Goal: Information Seeking & Learning: Learn about a topic

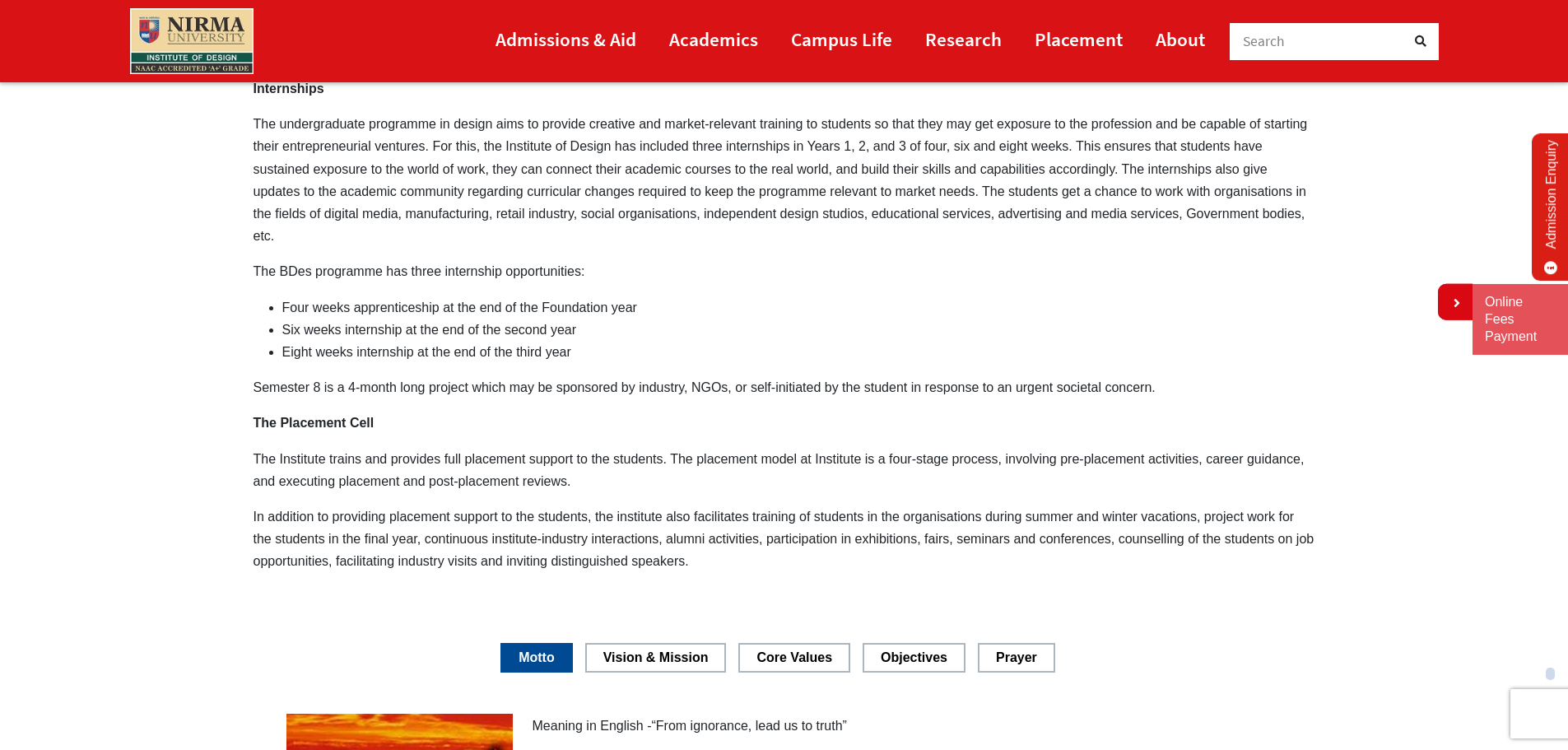
scroll to position [1969, 0]
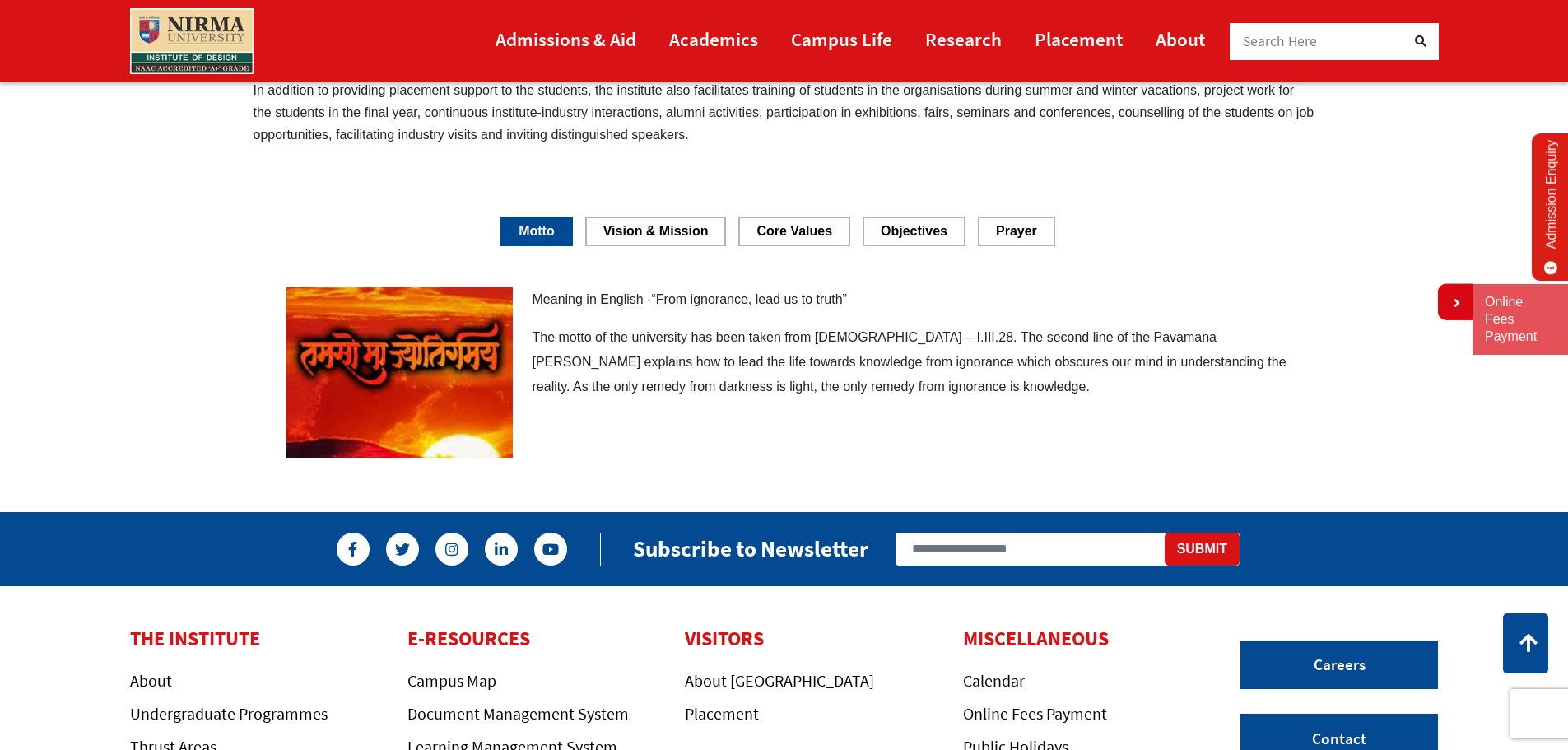
click at [704, 228] on link "Vision & Mission" at bounding box center [656, 231] width 141 height 29
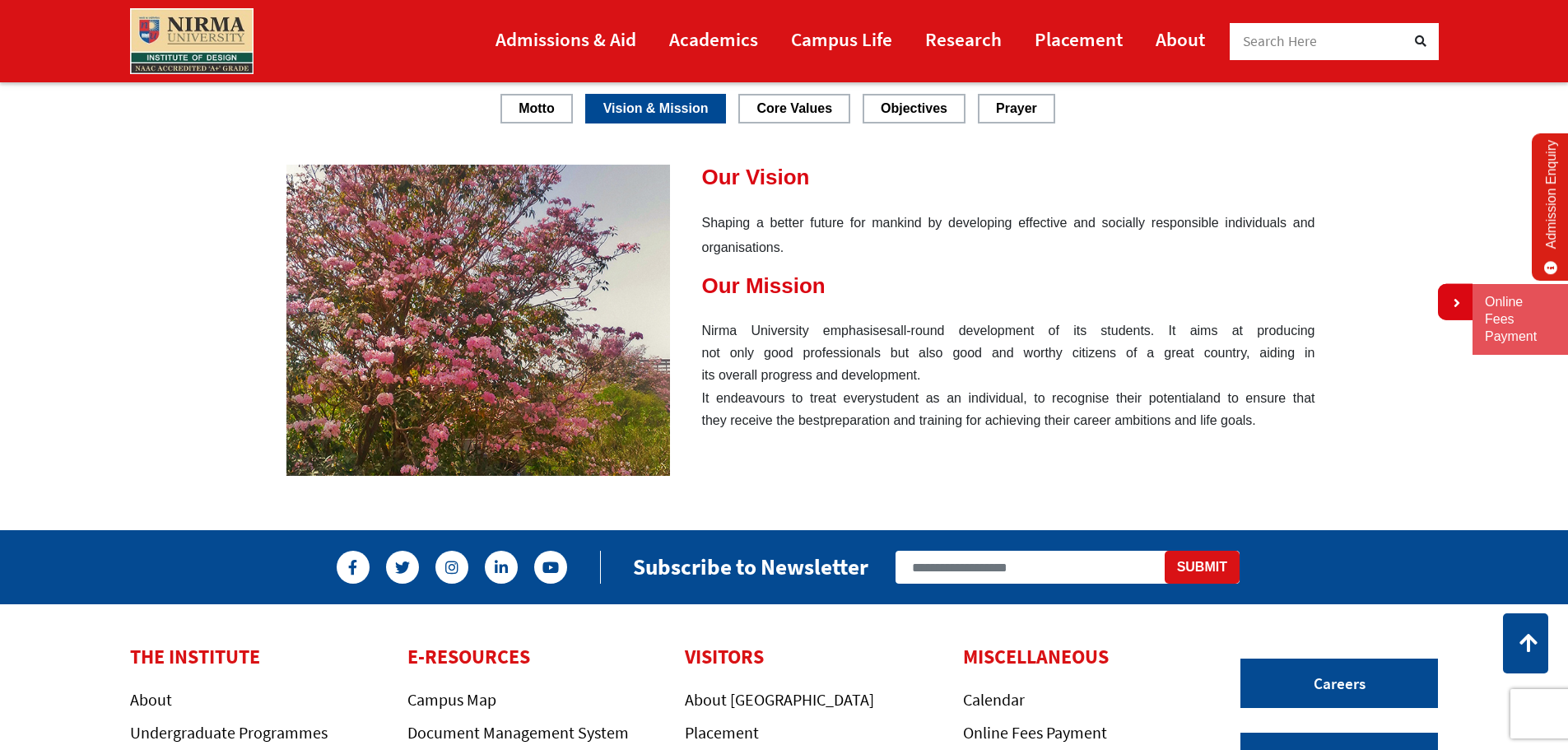
drag, startPoint x: 701, startPoint y: 189, endPoint x: 952, endPoint y: 323, distance: 284.5
click at [952, 323] on div "Our Vision Shaping a better future for mankind by developing effective and soci…" at bounding box center [800, 298] width 1029 height 267
drag, startPoint x: 710, startPoint y: 169, endPoint x: 788, endPoint y: 200, distance: 83.9
click at [788, 200] on div "Our Vision Shaping a better future for mankind by developing effective and soci…" at bounding box center [800, 298] width 1029 height 267
click at [737, 188] on strong "Our Vision" at bounding box center [756, 177] width 108 height 24
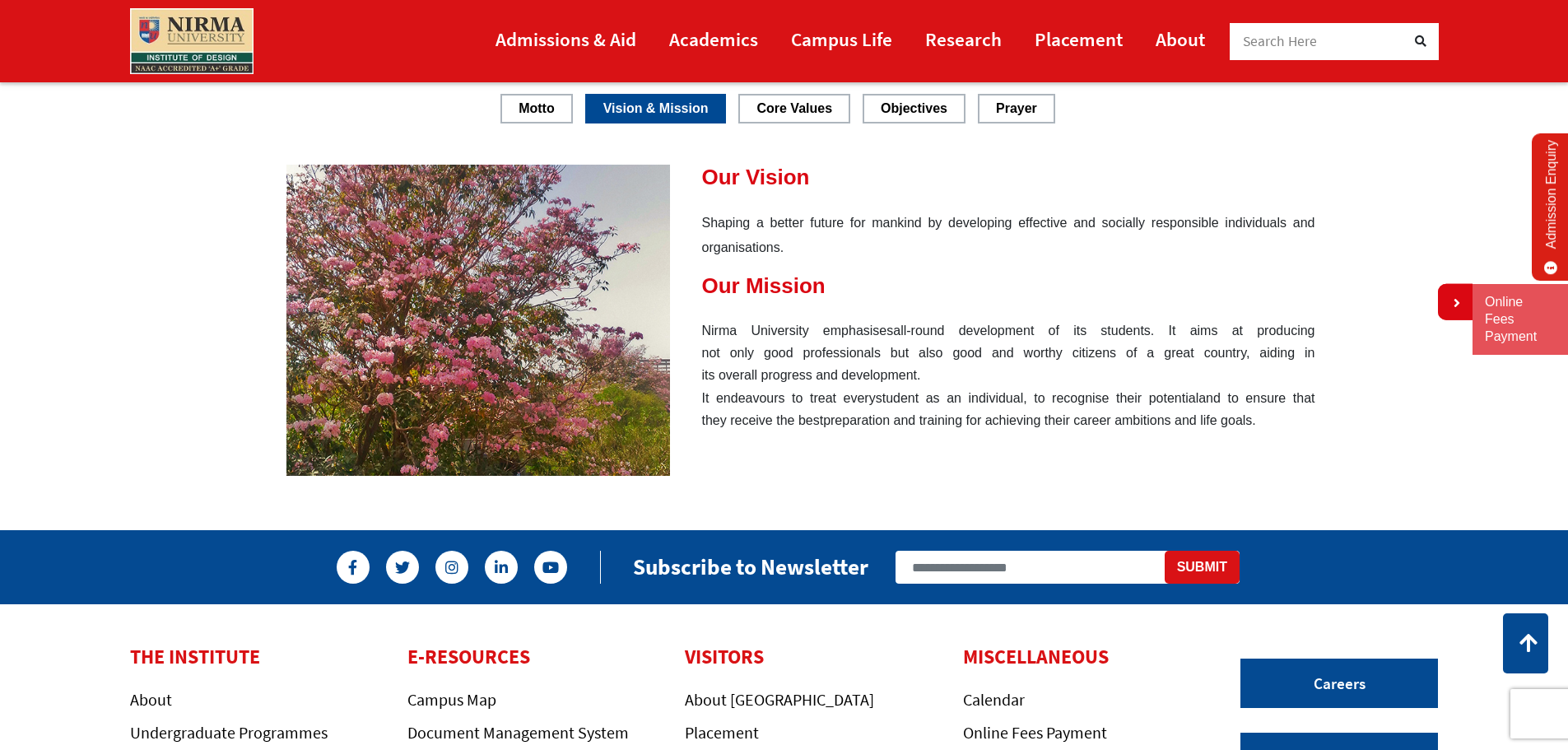
drag, startPoint x: 697, startPoint y: 166, endPoint x: 789, endPoint y: 232, distance: 113.2
click at [904, 268] on div "Our Vision Shaping a better future for mankind by developing effective and soci…" at bounding box center [800, 298] width 1029 height 267
click at [708, 183] on strong "Our Vision" at bounding box center [756, 177] width 108 height 24
drag, startPoint x: 698, startPoint y: 173, endPoint x: 865, endPoint y: 195, distance: 168.4
click at [865, 194] on div "Our Vision Shaping a better future for mankind by developing effective and soci…" at bounding box center [800, 298] width 1029 height 267
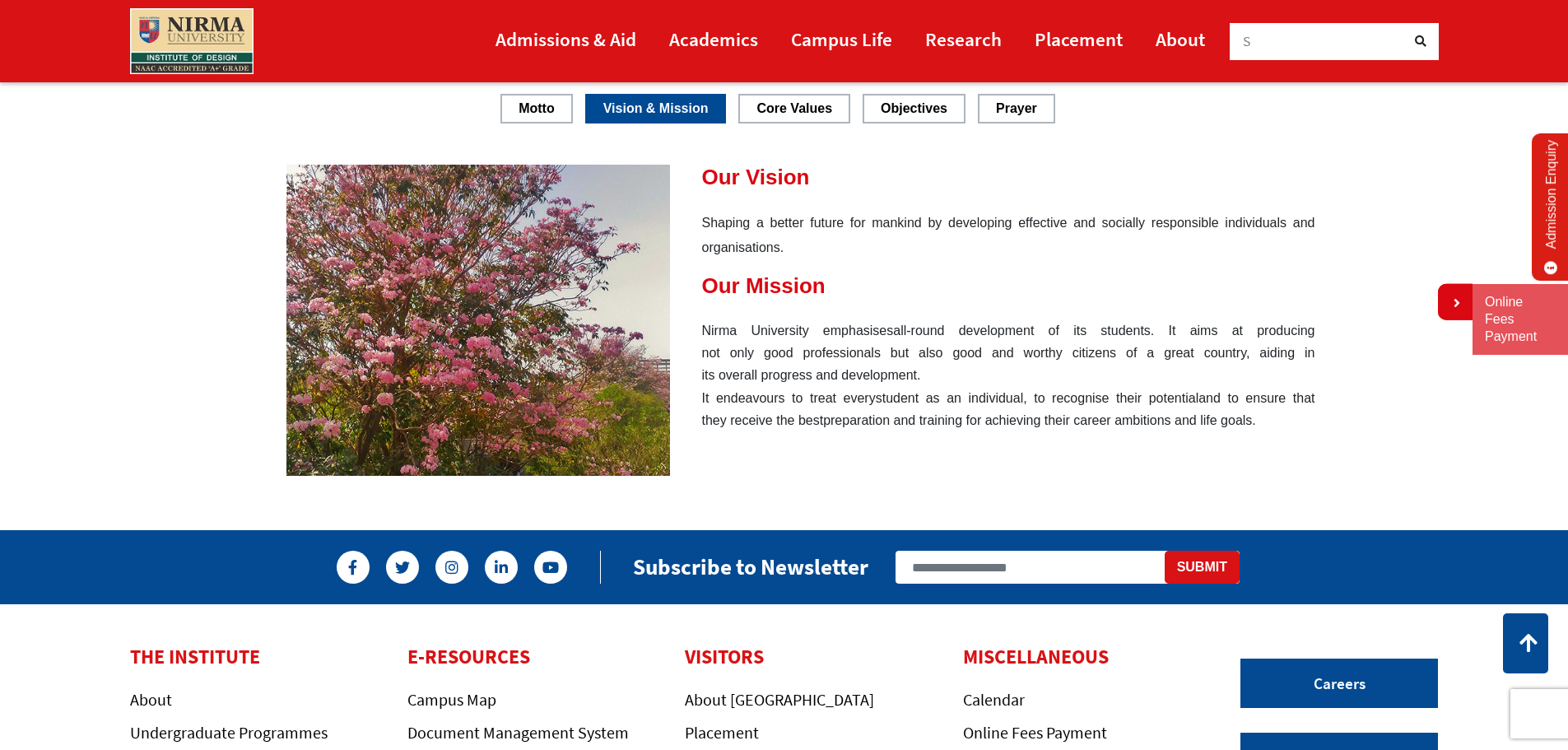
drag, startPoint x: 792, startPoint y: 196, endPoint x: 763, endPoint y: 168, distance: 40.3
click at [790, 194] on div "Our Vision Shaping a better future for mankind by developing effective and soci…" at bounding box center [800, 298] width 1029 height 267
drag, startPoint x: 762, startPoint y: 168, endPoint x: 822, endPoint y: 183, distance: 61.8
click at [840, 176] on h4 "Our Vision" at bounding box center [800, 178] width 1029 height 25
drag, startPoint x: 717, startPoint y: 220, endPoint x: 779, endPoint y: 257, distance: 72.2
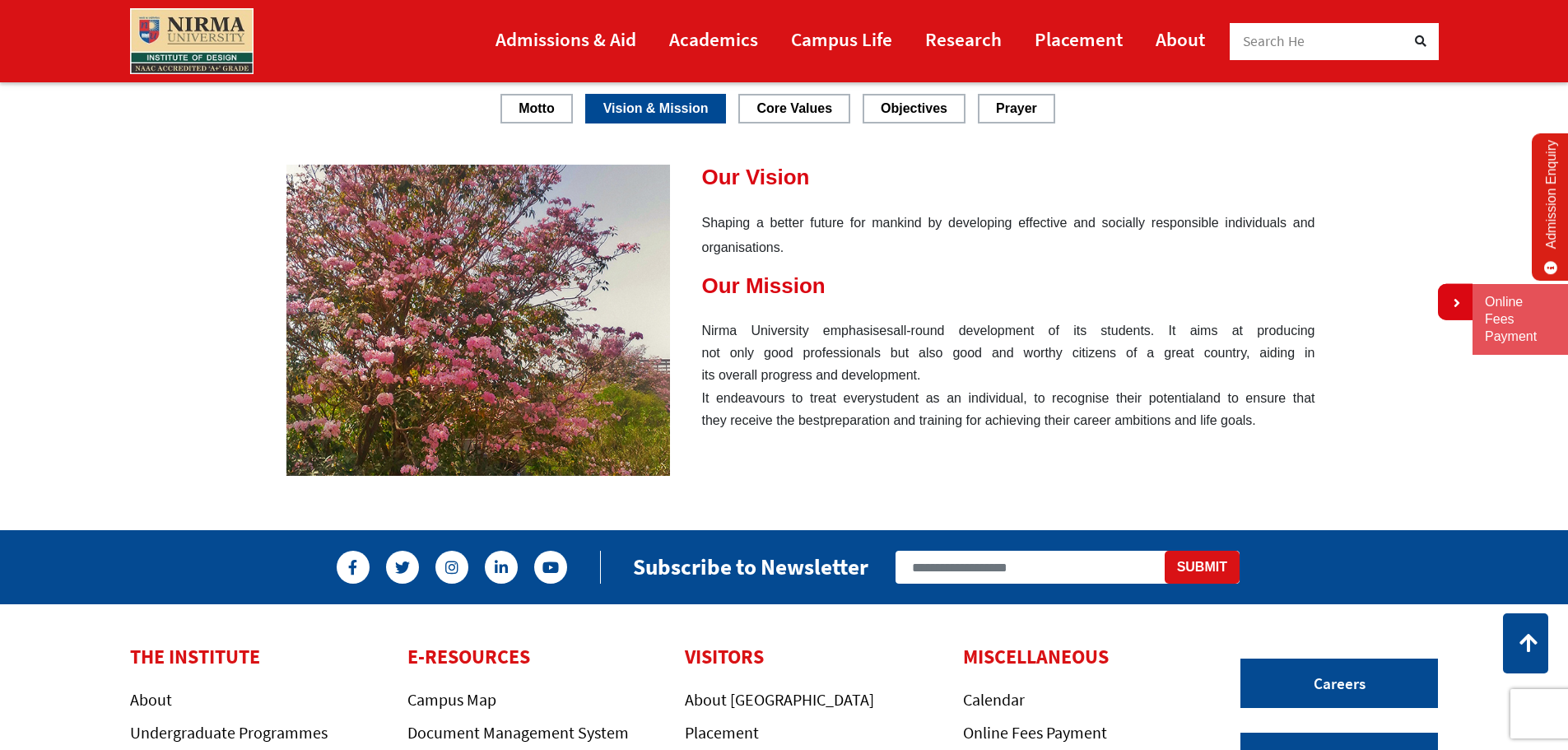
click at [766, 252] on p "Shaping a better future for mankind by developing effective and socially respon…" at bounding box center [800, 236] width 1029 height 50
drag, startPoint x: 805, startPoint y: 274, endPoint x: 821, endPoint y: 312, distance: 41.2
drag, startPoint x: 848, startPoint y: 396, endPoint x: 1167, endPoint y: 456, distance: 324.6
click at [856, 398] on div "It endeavours to treat every student as an individual, to recognise their poten…" at bounding box center [800, 409] width 1029 height 44
click at [1229, 434] on div "Meaning in English -“From ignorance, lead us to truth” The motto of the univers…" at bounding box center [784, 321] width 1086 height 312
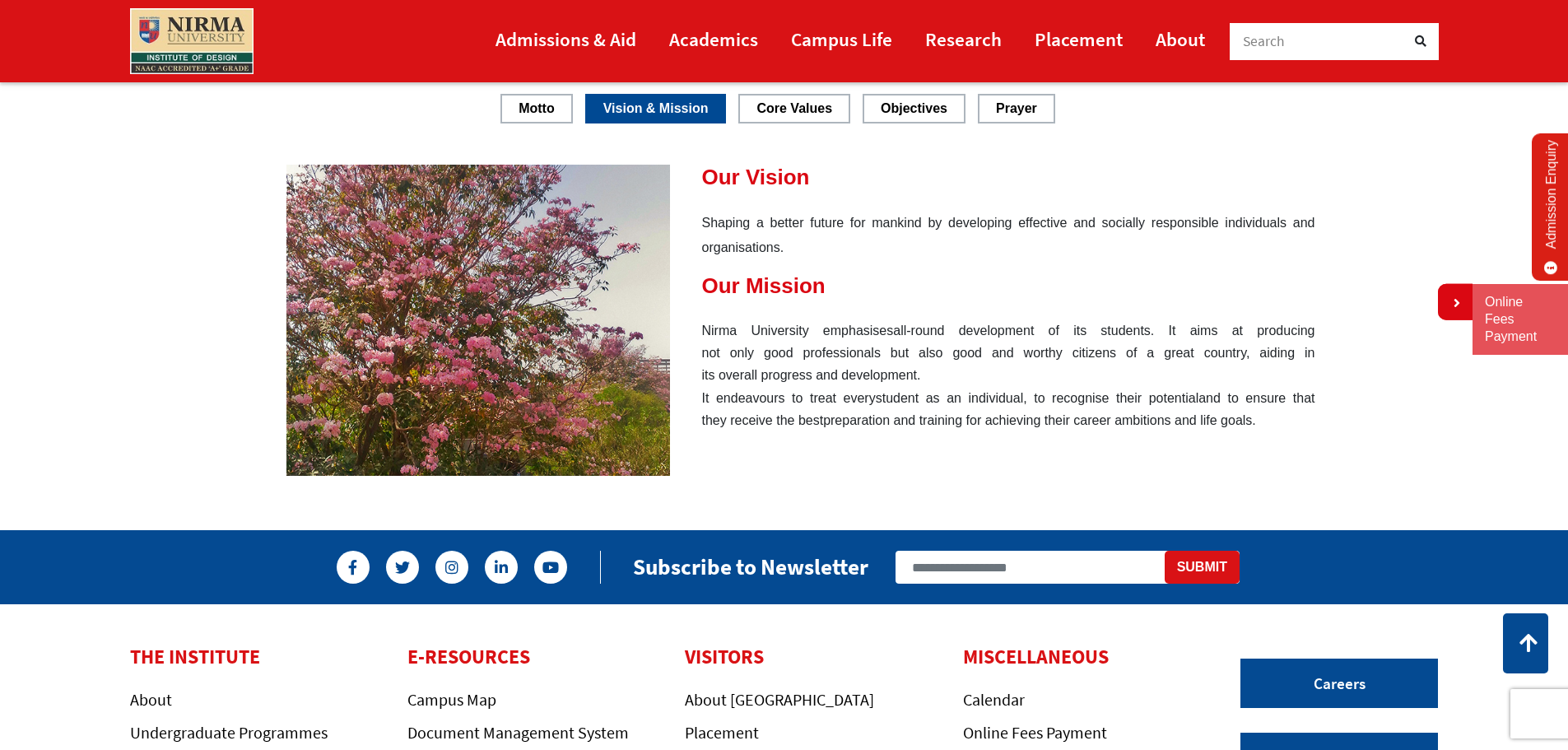
click at [1255, 420] on div "It endeavours to treat every student as an individual, to recognise their poten…" at bounding box center [800, 409] width 1029 height 44
drag, startPoint x: 1263, startPoint y: 425, endPoint x: 753, endPoint y: 223, distance: 548.5
click at [799, 239] on div "Our Vision Shaping a better future for mankind by developing effective and soci…" at bounding box center [800, 298] width 1029 height 267
drag, startPoint x: 731, startPoint y: 216, endPoint x: 742, endPoint y: 233, distance: 20.2
click at [827, 309] on div "Our Vision Shaping a better future for mankind by developing effective and soci…" at bounding box center [800, 298] width 1029 height 267
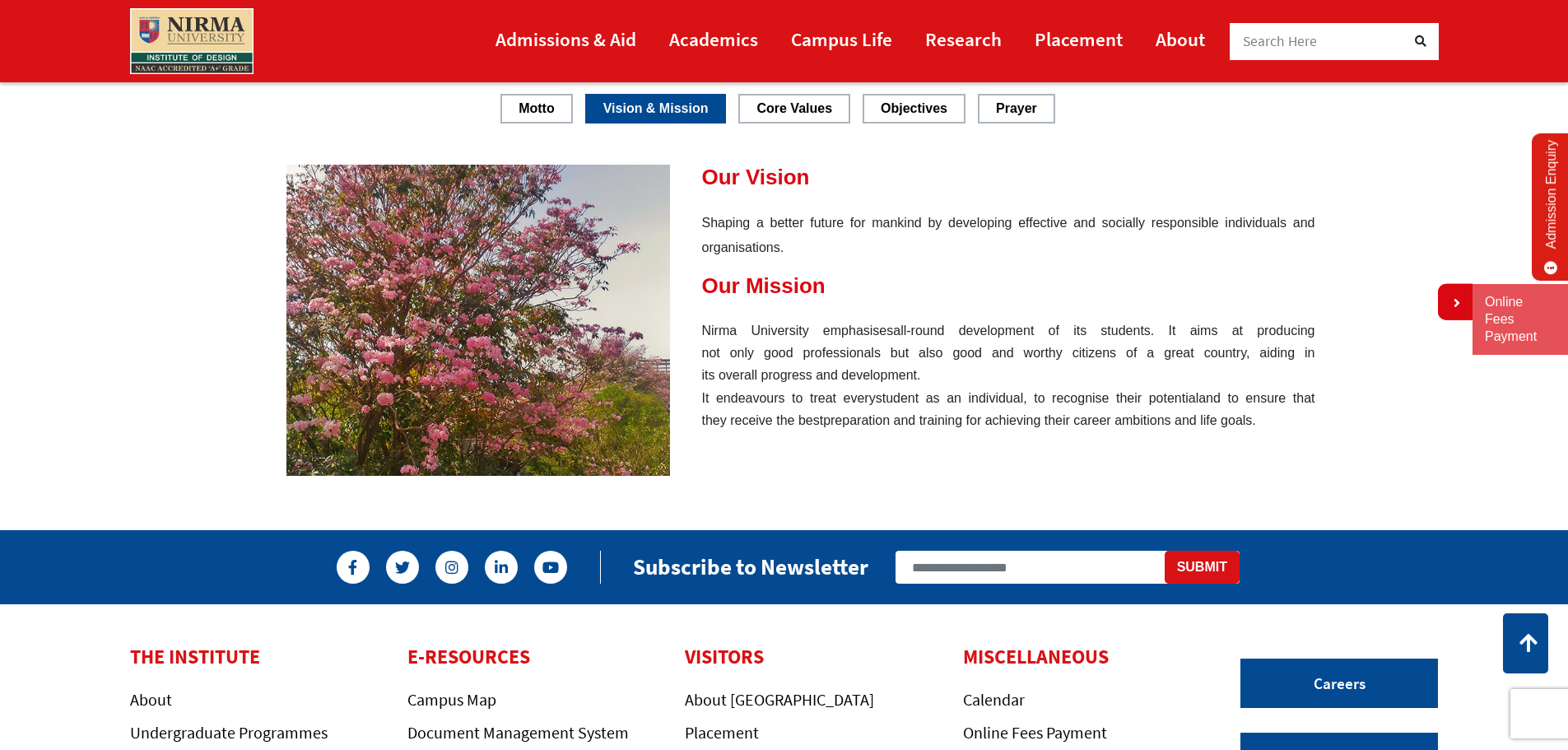
click at [1012, 411] on div "It endeavours to treat every student as an individual, to recognise their poten…" at bounding box center [800, 409] width 1029 height 44
drag, startPoint x: 1256, startPoint y: 416, endPoint x: 1234, endPoint y: 421, distance: 22.6
click at [1234, 421] on div "It endeavours to treat every student as an individual, to recognise their poten…" at bounding box center [800, 409] width 1029 height 44
drag, startPoint x: 1232, startPoint y: 423, endPoint x: 872, endPoint y: 273, distance: 390.0
click at [897, 282] on div "Our Vision Shaping a better future for mankind by developing effective and soci…" at bounding box center [800, 298] width 1029 height 267
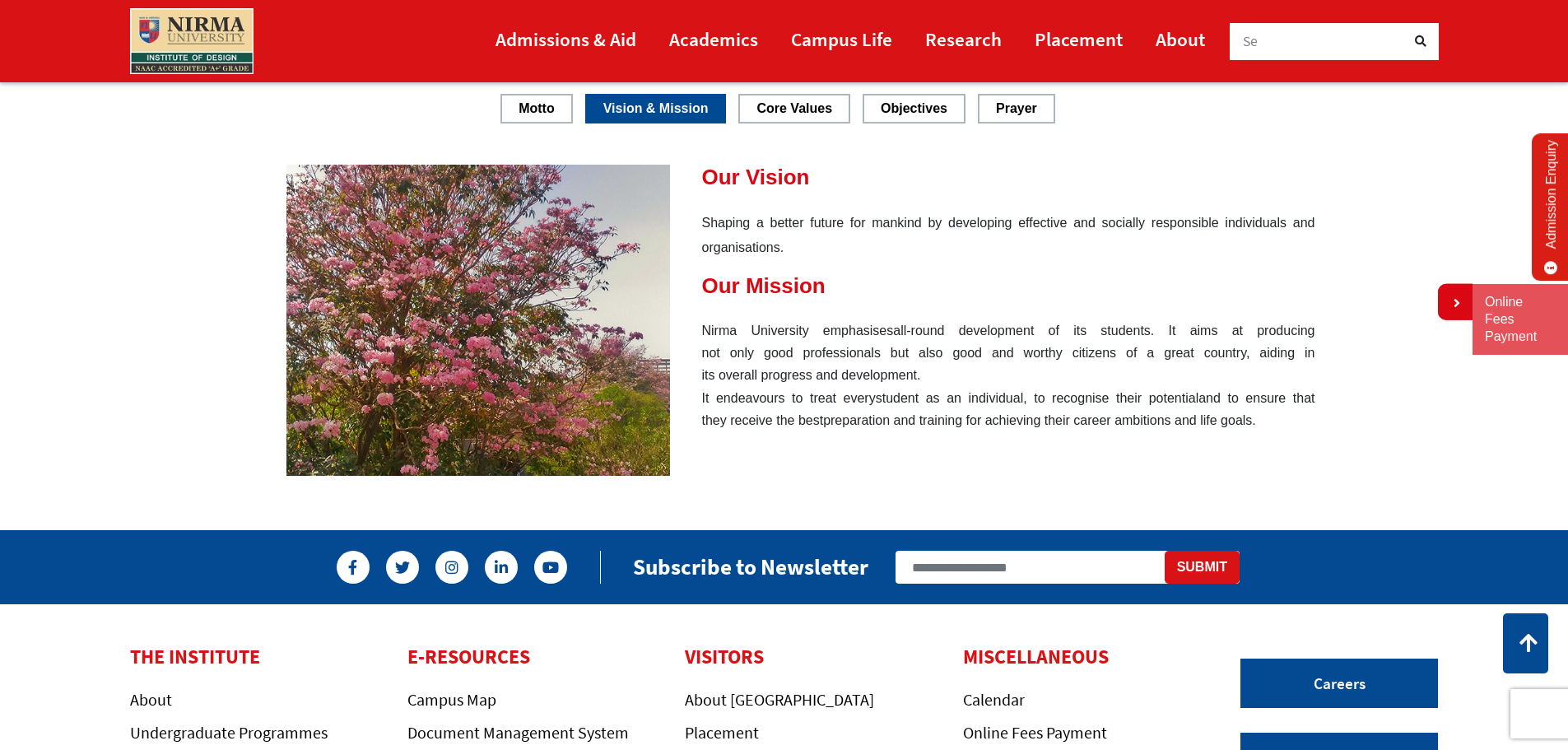
click at [712, 221] on p "Shaping a better future for mankind by developing effective and socially respon…" at bounding box center [800, 236] width 1029 height 50
drag, startPoint x: 814, startPoint y: 284, endPoint x: 845, endPoint y: 311, distance: 41.1
click at [859, 361] on div "Nirma University emphasises all-round development of its students. It aims at p…" at bounding box center [800, 353] width 1029 height 68
click at [867, 361] on div "Nirma University emphasises all-round development of its students. It aims at p…" at bounding box center [800, 353] width 1029 height 68
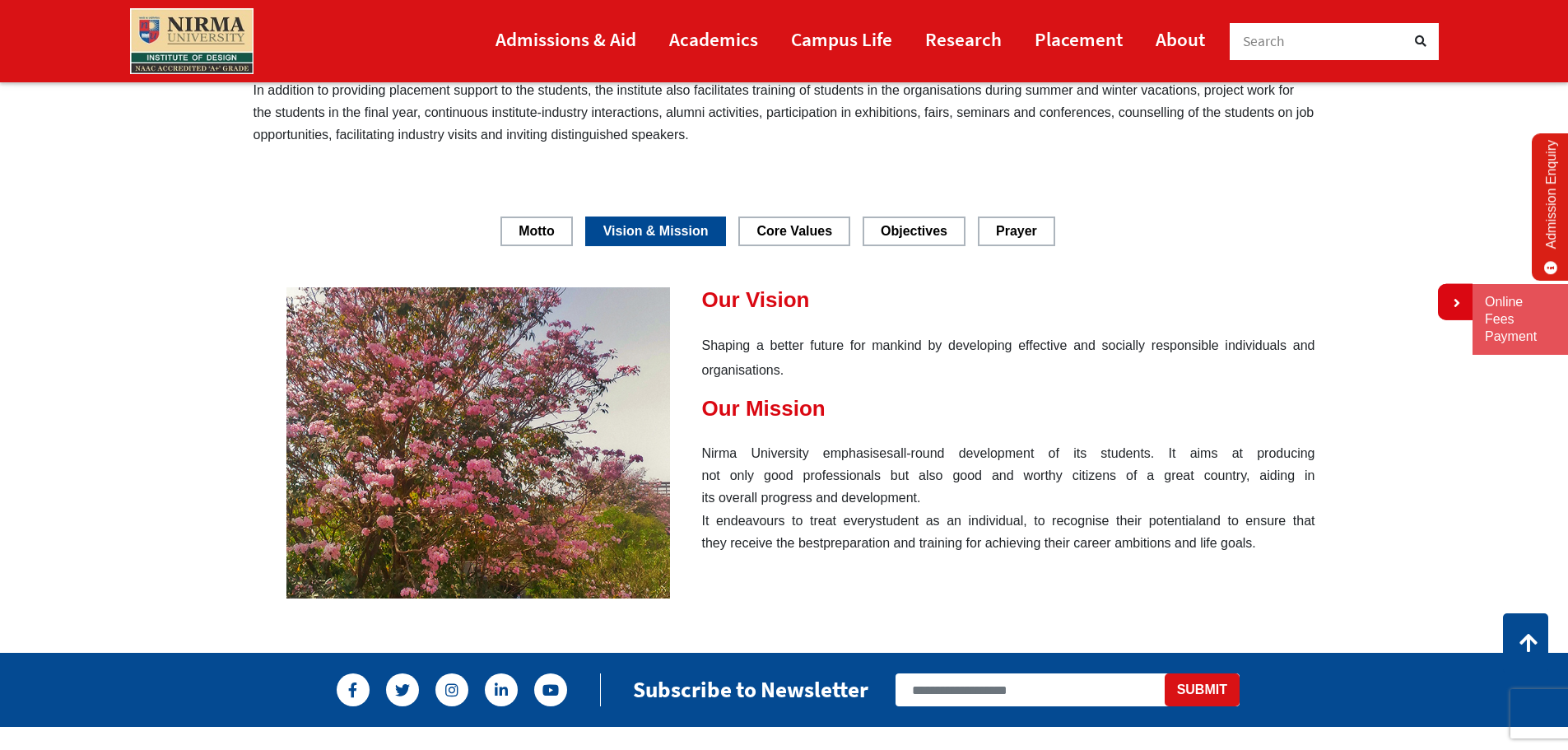
drag, startPoint x: 704, startPoint y: 432, endPoint x: 717, endPoint y: 457, distance: 28.2
click at [716, 456] on div "Our Vision Shaping a better future for mankind by developing effective and soci…" at bounding box center [800, 420] width 1029 height 267
drag, startPoint x: 725, startPoint y: 464, endPoint x: 788, endPoint y: 501, distance: 73.1
click at [729, 467] on div "Nirma University emphasises all-round development of its students. It aims at p…" at bounding box center [800, 476] width 1029 height 68
drag, startPoint x: 788, startPoint y: 501, endPoint x: 748, endPoint y: 501, distance: 40.0
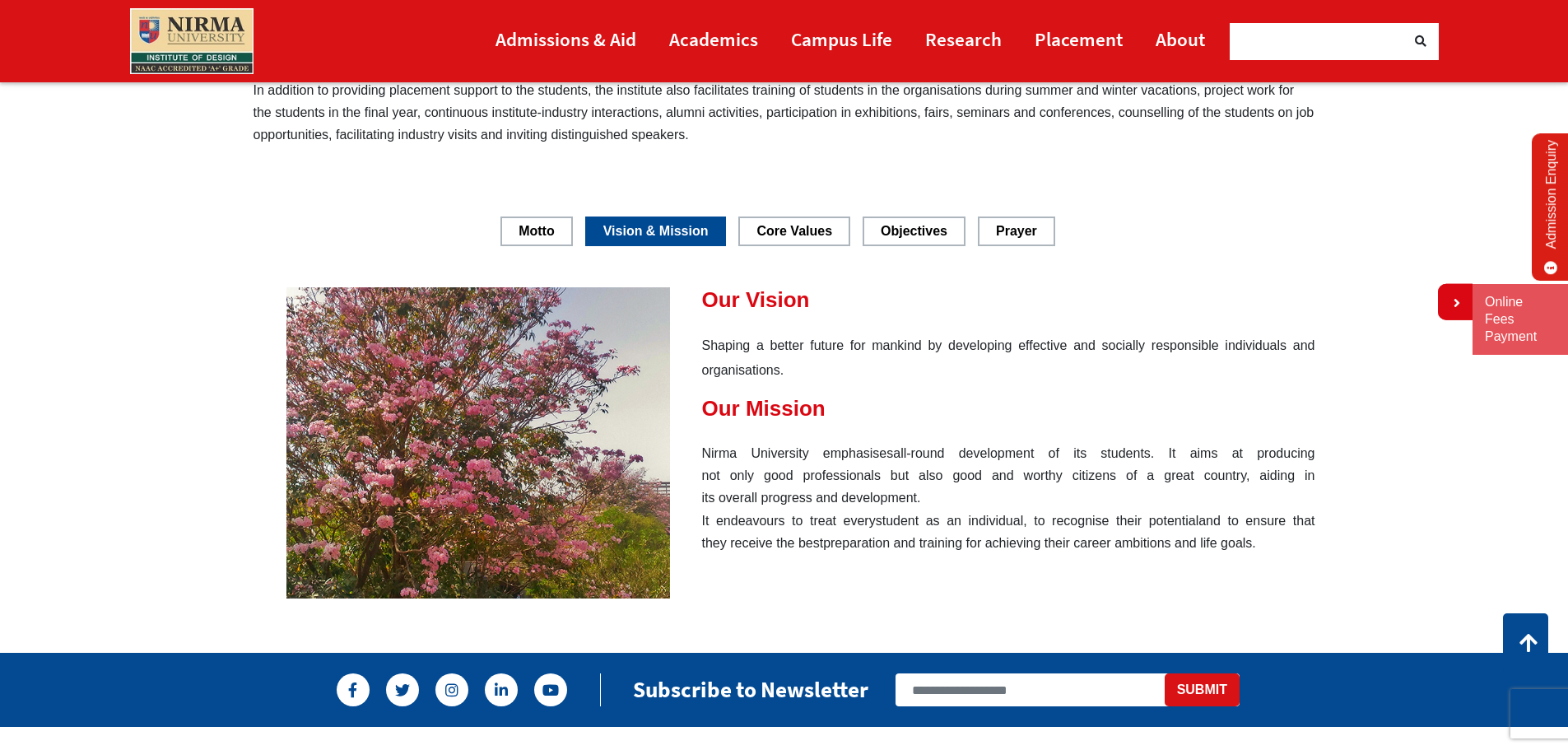
click at [784, 504] on div "Nirma University emphasises all-round development of its students. It aims at p…" at bounding box center [800, 476] width 1029 height 68
